Goal: Task Accomplishment & Management: Manage account settings

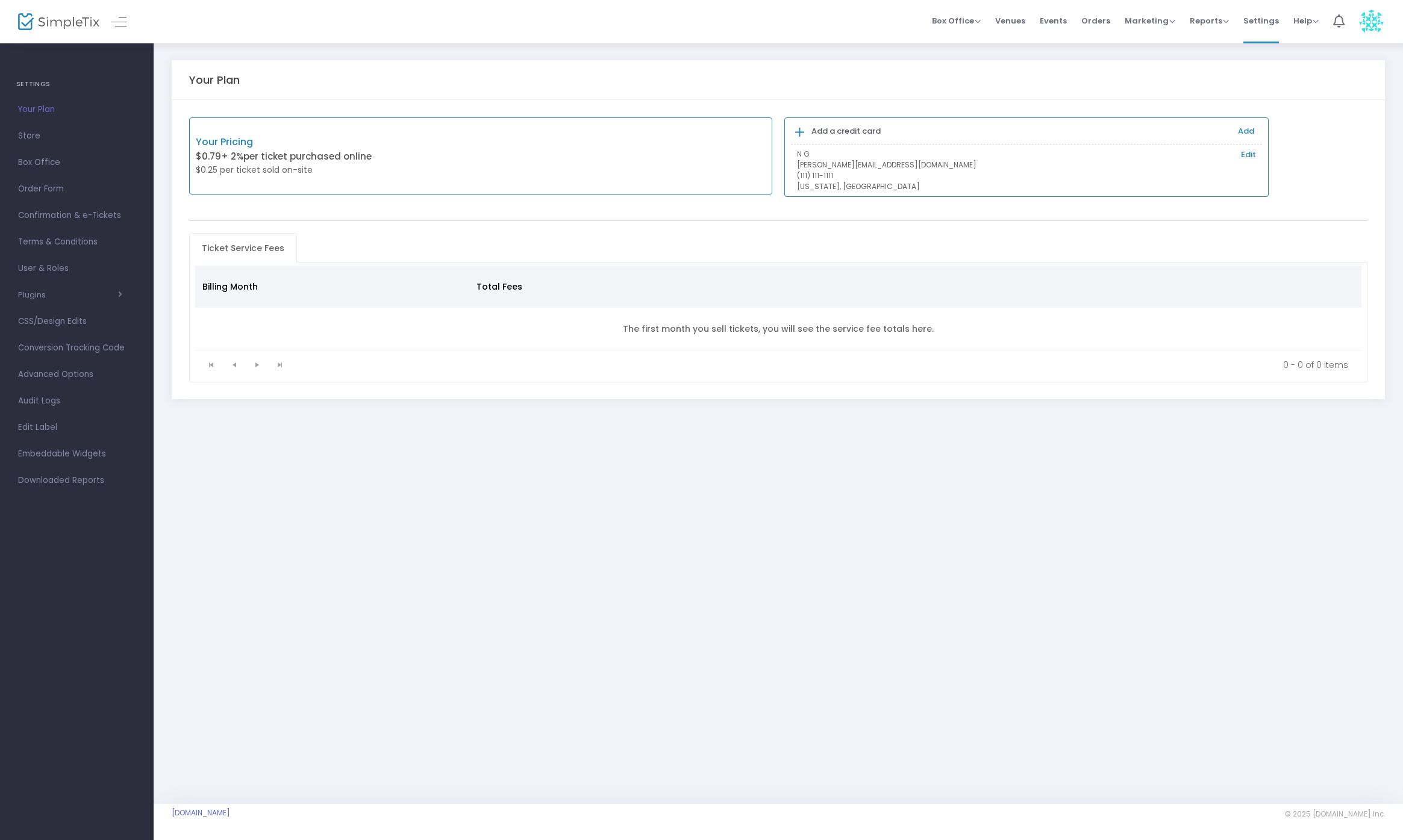
click at [1377, 16] on img at bounding box center [1371, 22] width 25 height 25
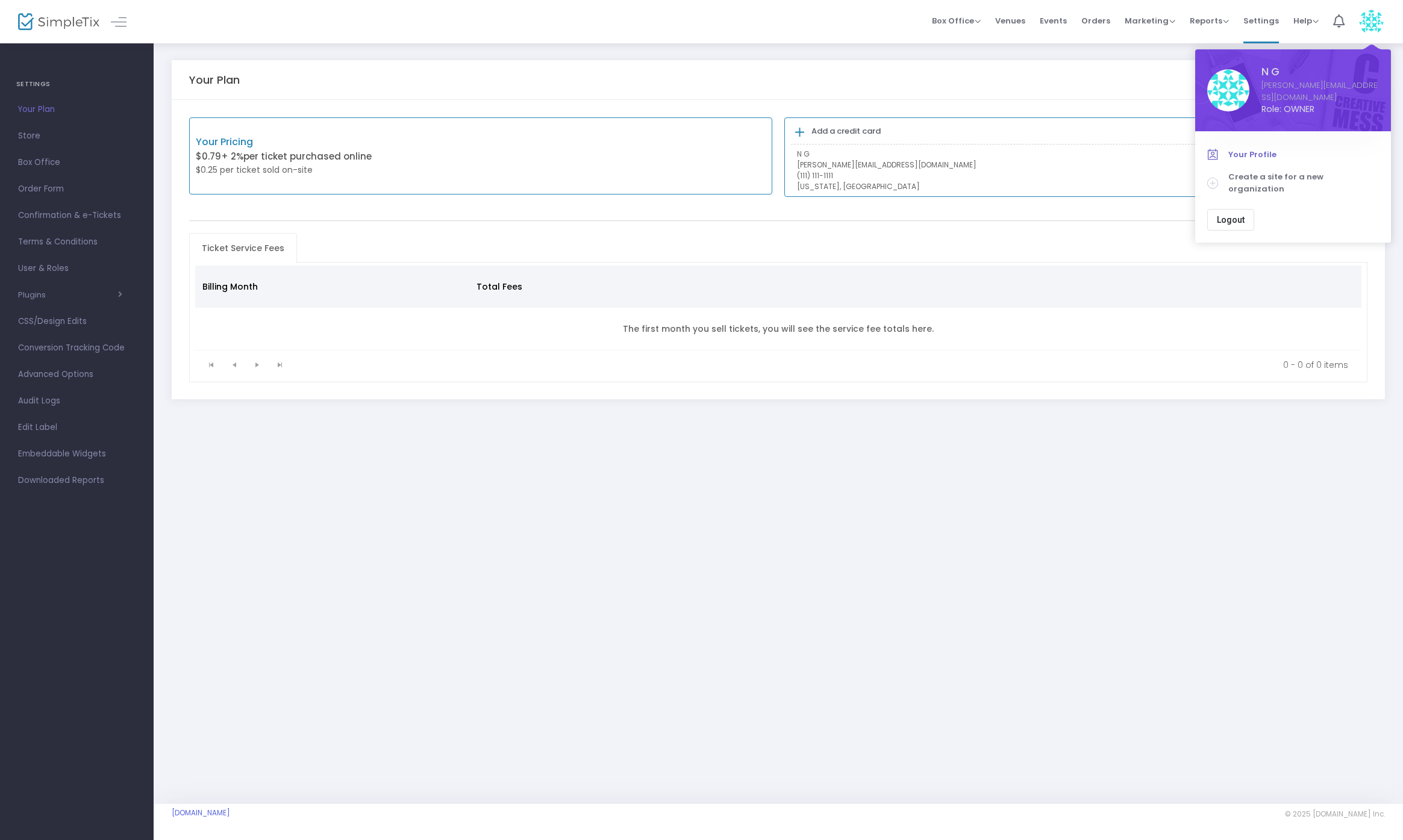
click at [1240, 150] on span "Your Profile" at bounding box center [1303, 155] width 150 height 12
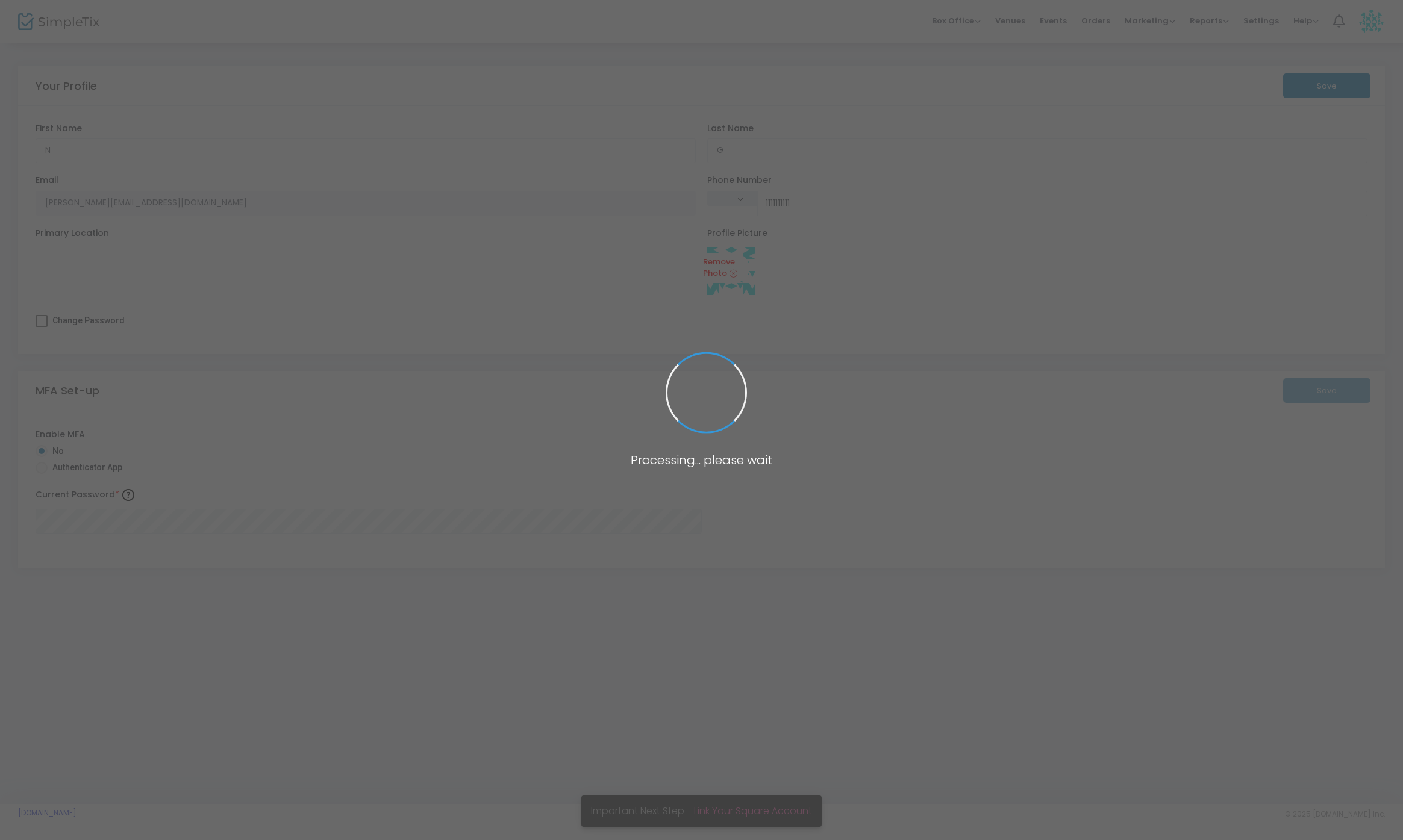
type input "(111) 111-1111"
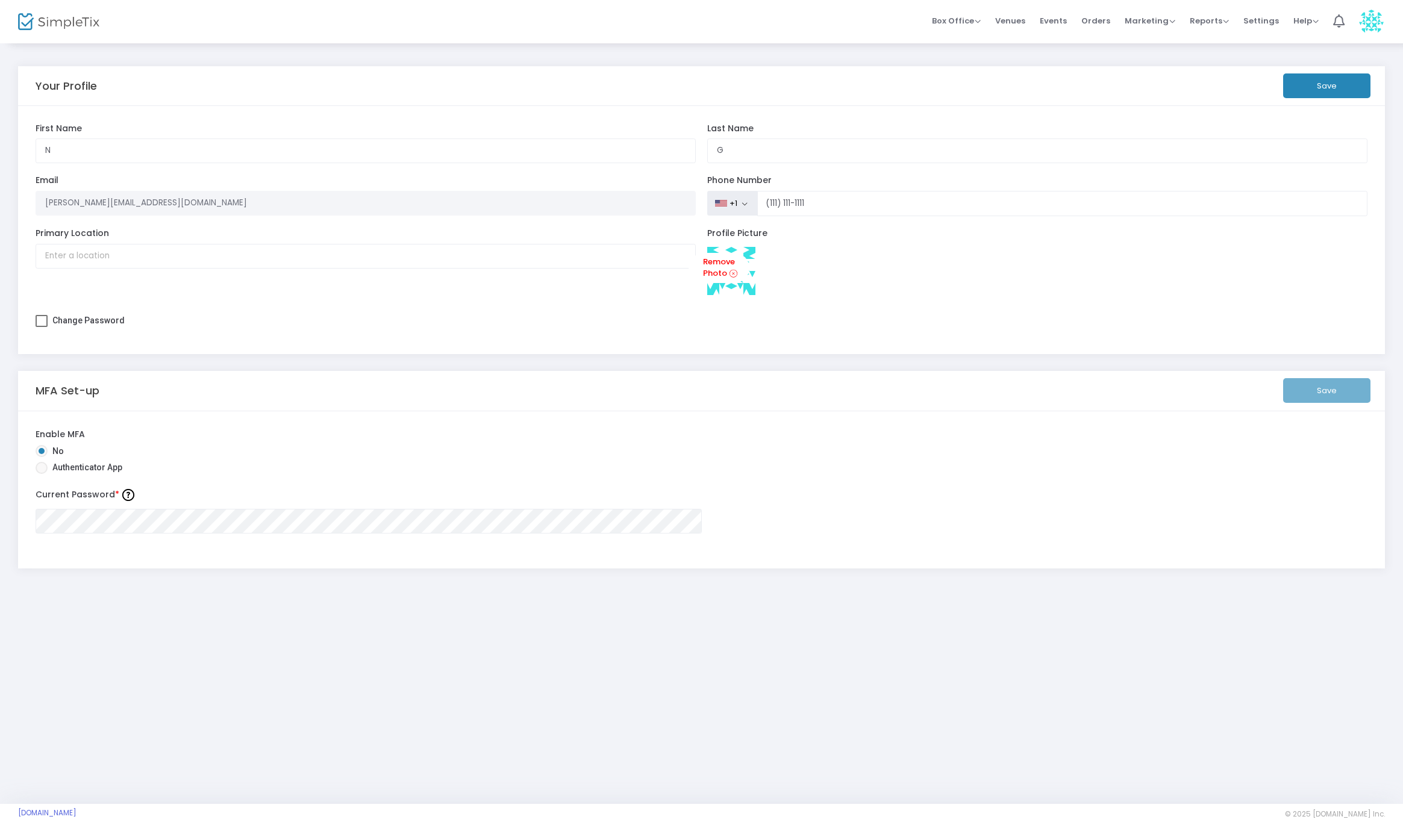
click at [361, 736] on div "Your Profile Save N First Name G Last Name Organization Name Organization is re…" at bounding box center [702, 423] width 1403 height 761
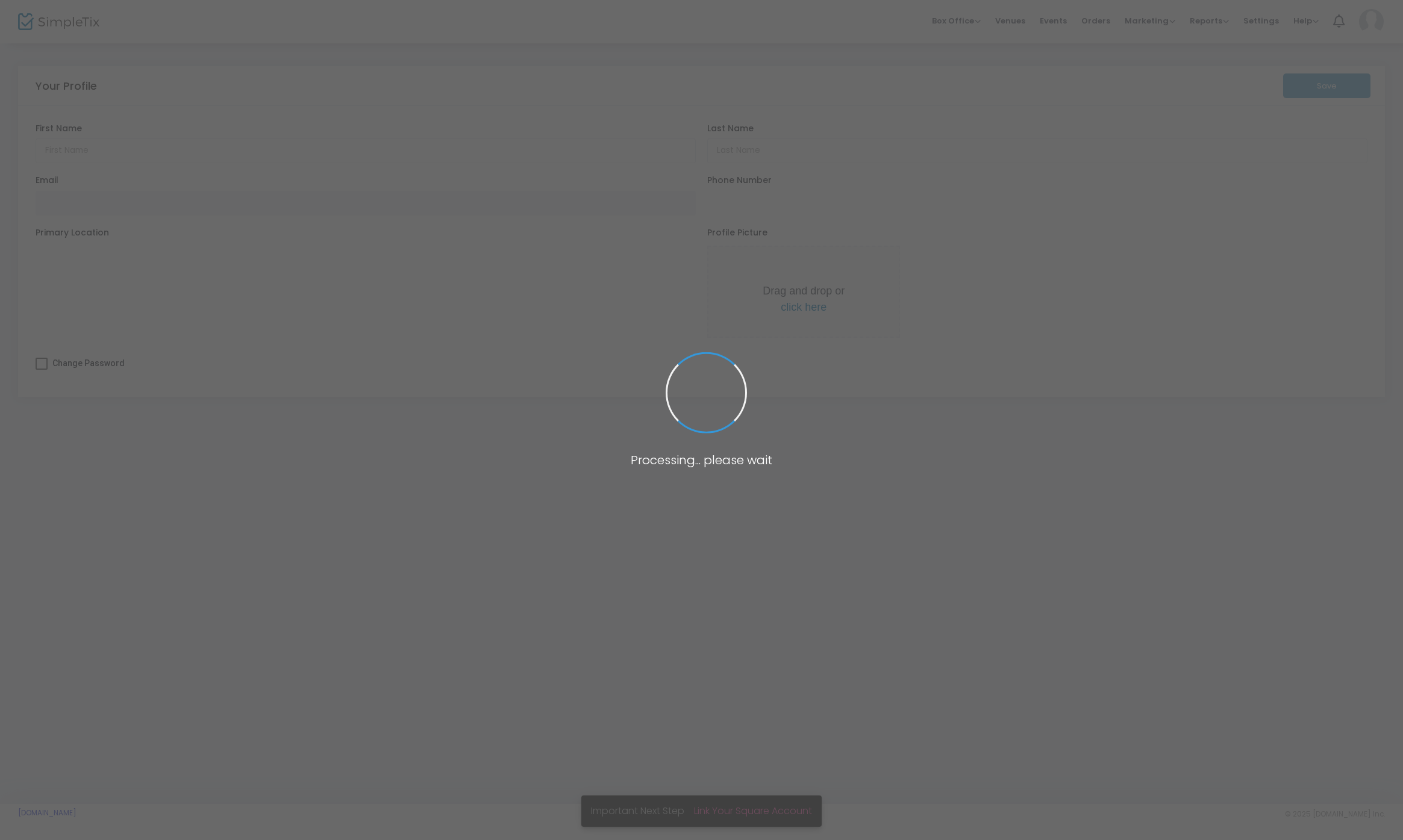
type input "N"
type input "G"
type input "[PERSON_NAME][EMAIL_ADDRESS][DOMAIN_NAME]"
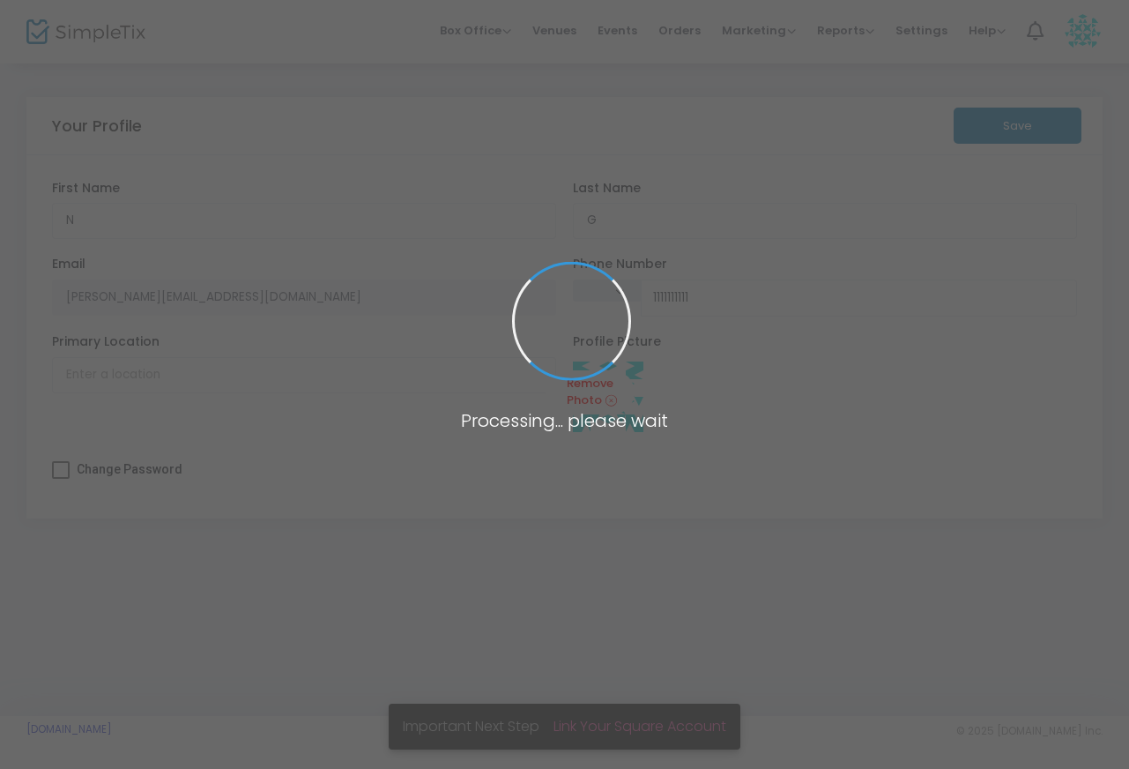
type input "(111) 111-1111"
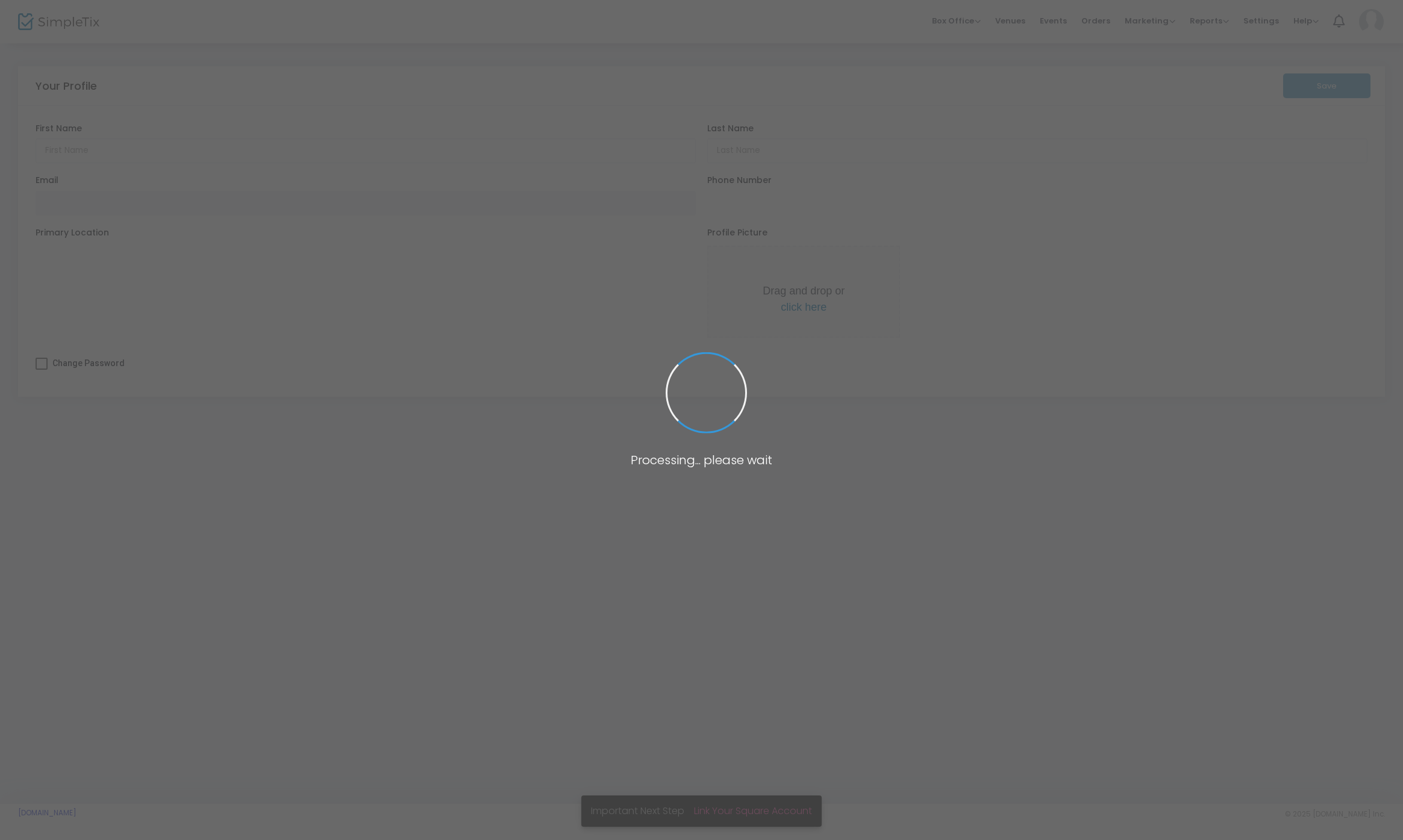
type input "N"
type input "G"
type input "[EMAIL_ADDRESS][DOMAIN_NAME]"
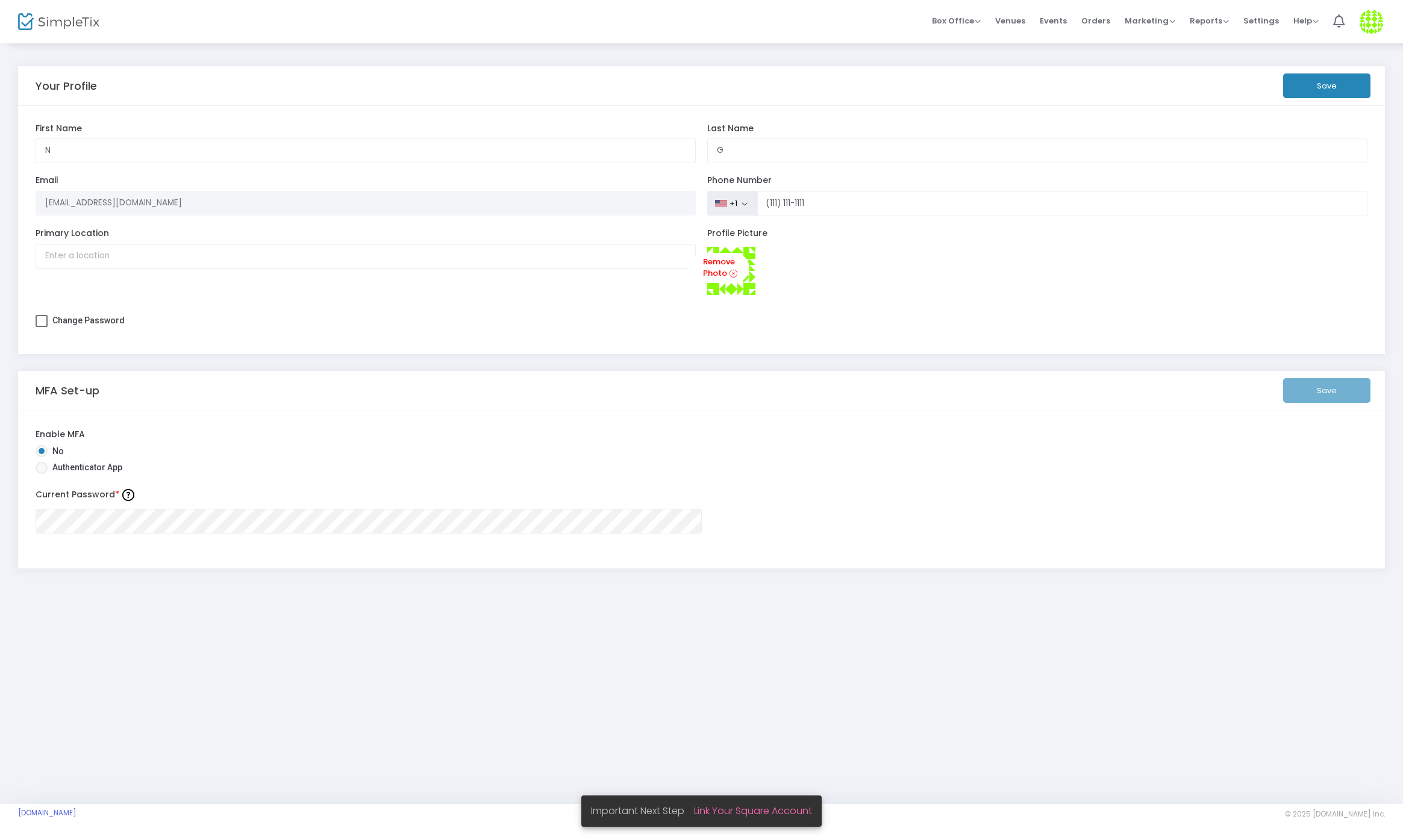
click at [87, 471] on span "Authenticator App" at bounding box center [85, 467] width 74 height 13
click at [42, 474] on input "Authenticator App" at bounding box center [41, 474] width 1 height 1
radio input "true"
click at [1323, 395] on button "Save" at bounding box center [1326, 391] width 87 height 25
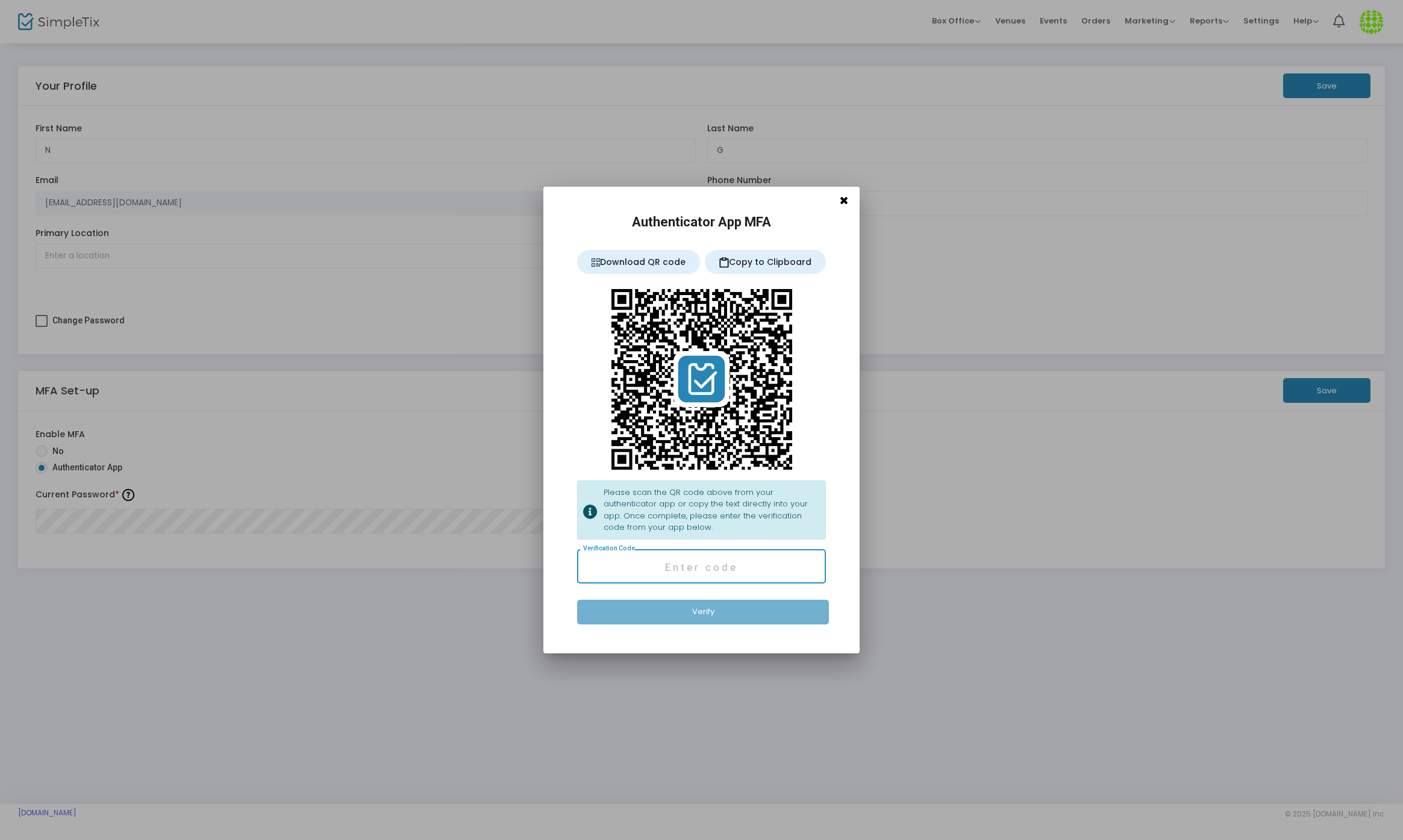
click at [624, 572] on input "Verification Code" at bounding box center [702, 568] width 237 height 12
type input "099465"
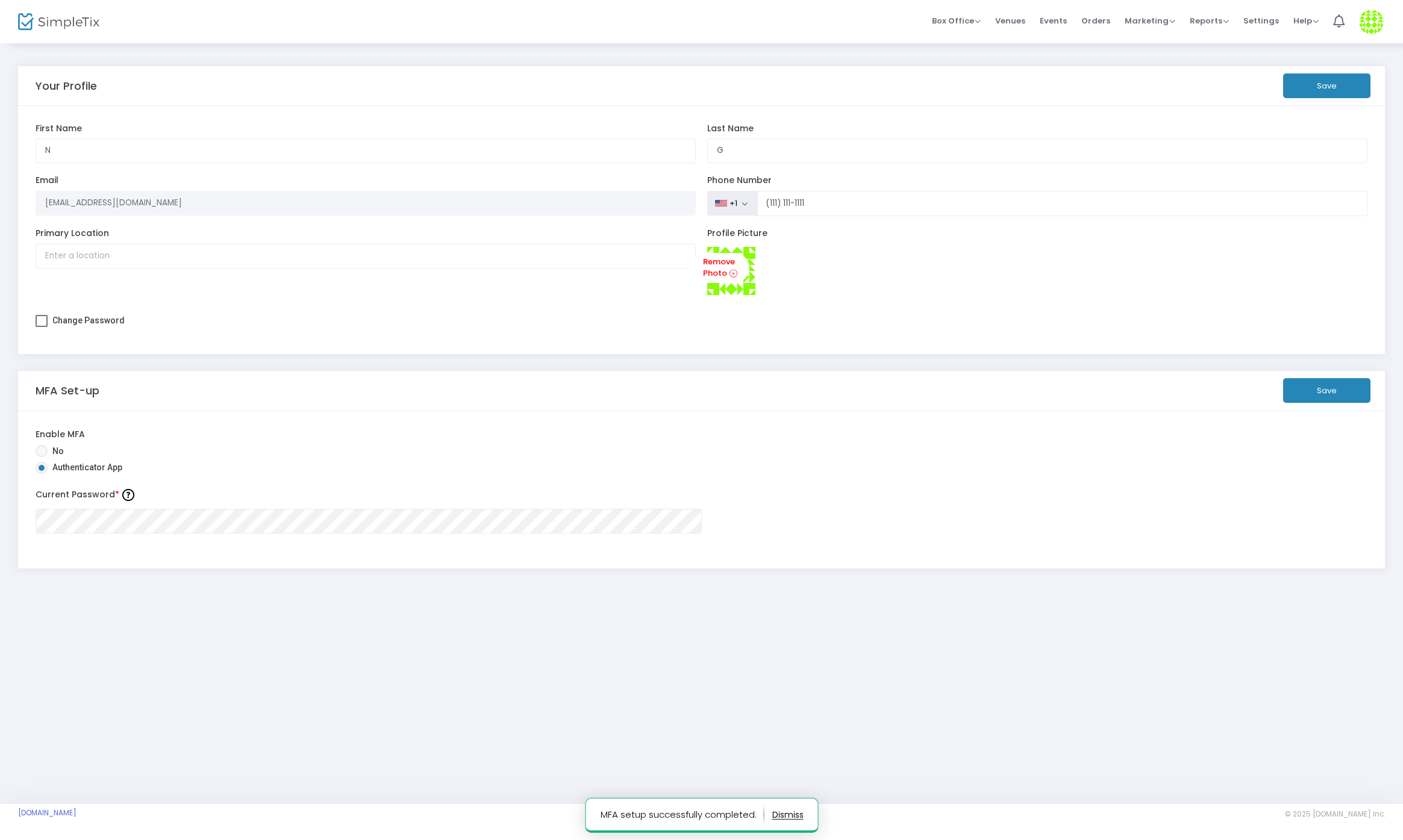
click at [1011, 664] on div "Your Profile Save N First Name G Last Name Organization Name Organization is re…" at bounding box center [702, 423] width 1403 height 761
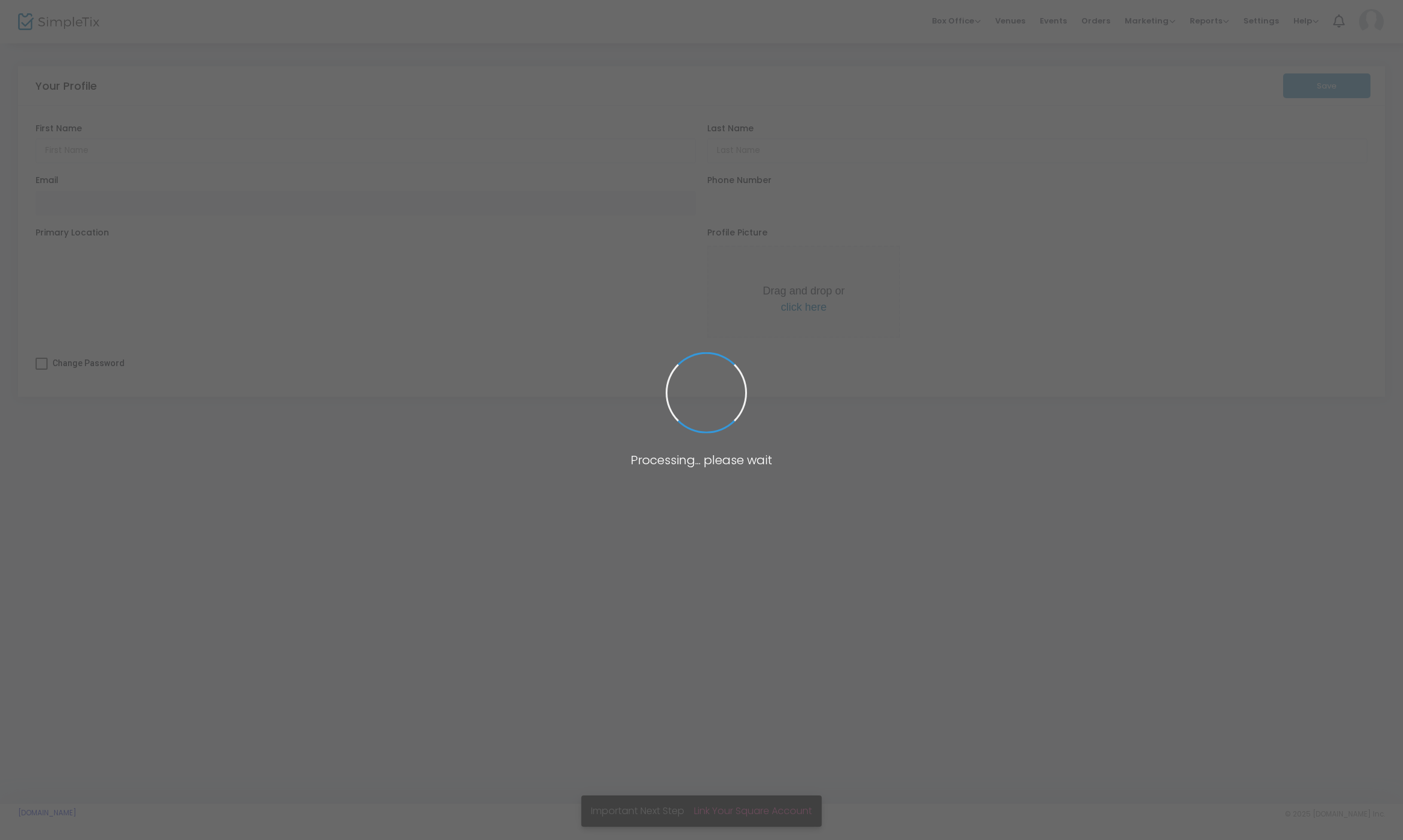
type input "N"
type input "G"
type input "[EMAIL_ADDRESS][DOMAIN_NAME]"
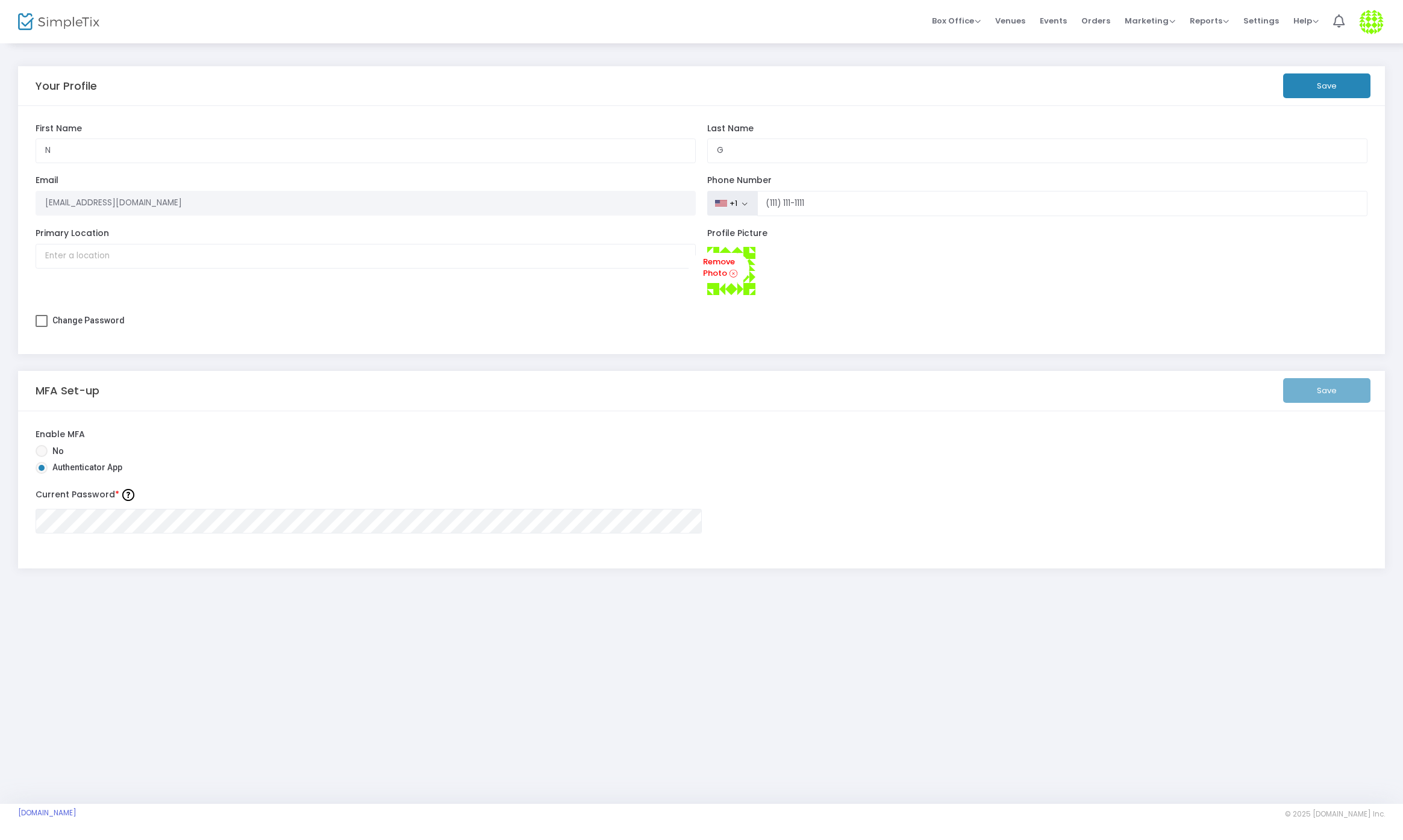
click at [1367, 24] on img at bounding box center [1371, 22] width 25 height 25
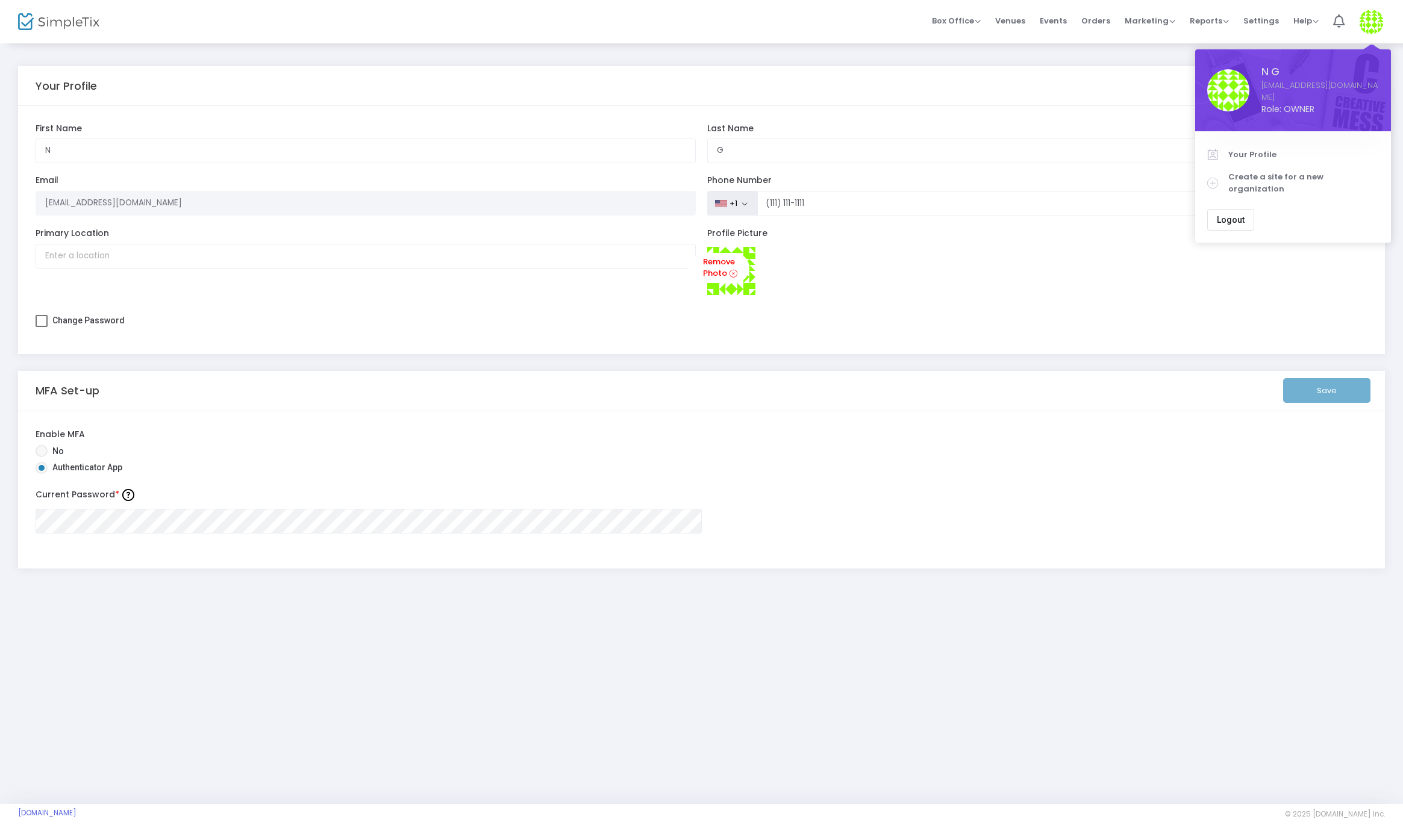
click at [1238, 215] on span "Logout" at bounding box center [1230, 220] width 28 height 10
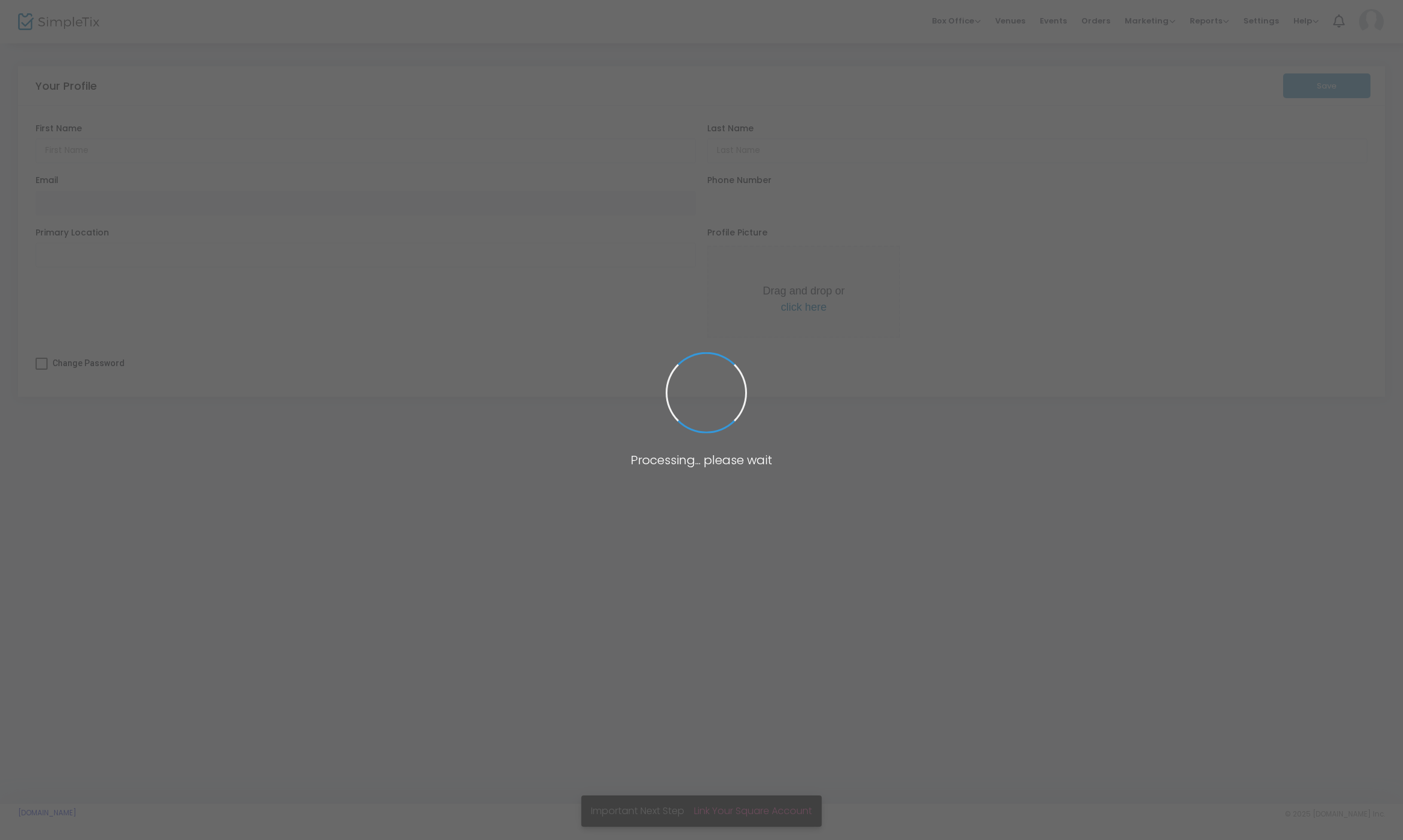
type input "N"
type input "G"
type input "nick+signuptest3@simpletix.com"
